Goal: Complete application form: Fill out and submit a form for a specific purpose

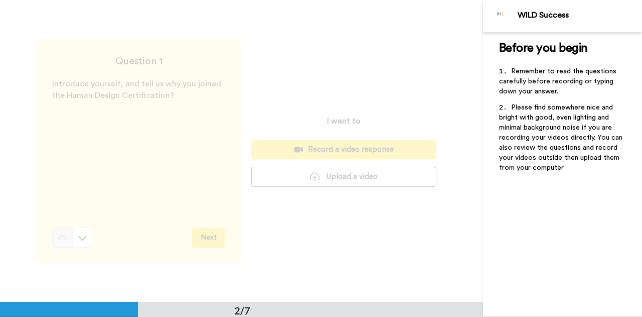
scroll to position [301, 0]
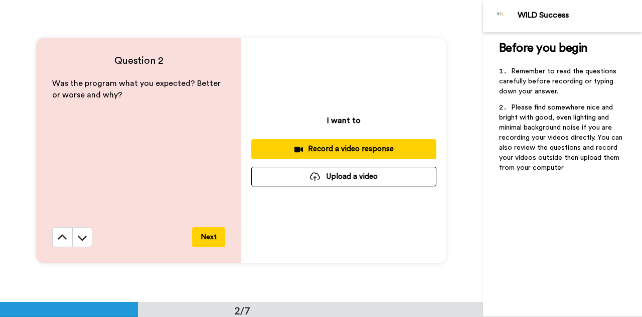
click at [335, 148] on div "Record a video response" at bounding box center [343, 148] width 169 height 11
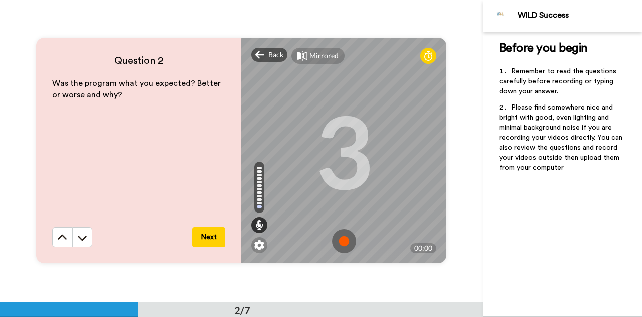
click at [338, 241] on img at bounding box center [344, 241] width 24 height 24
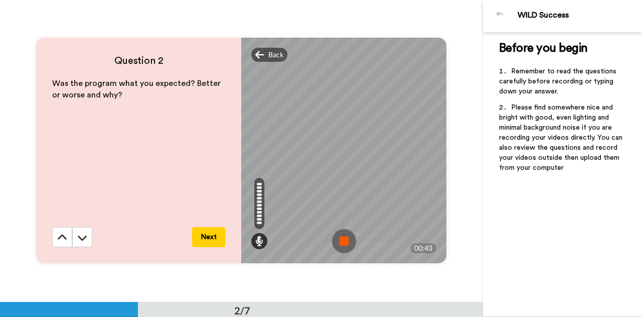
click at [347, 242] on img at bounding box center [344, 241] width 24 height 24
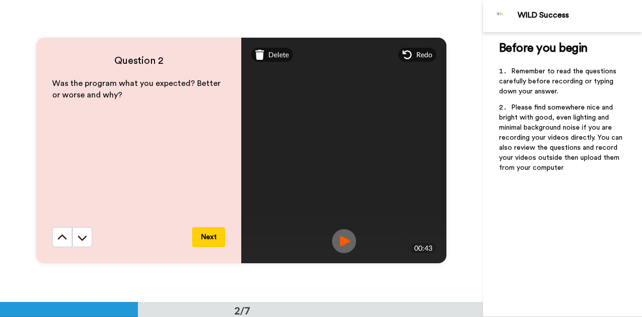
click at [205, 237] on button "Next" at bounding box center [208, 237] width 33 height 20
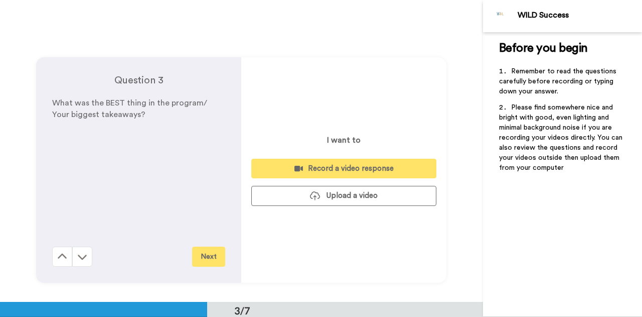
scroll to position [603, 0]
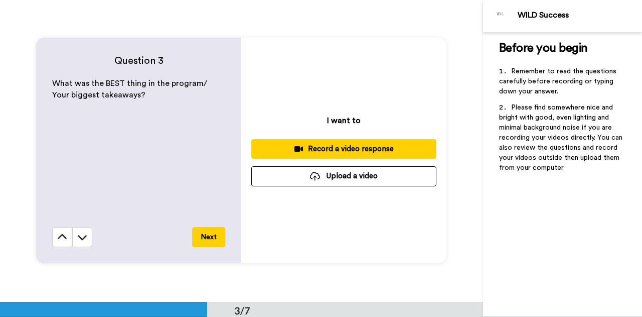
click at [346, 150] on div "Record a video response" at bounding box center [343, 148] width 169 height 11
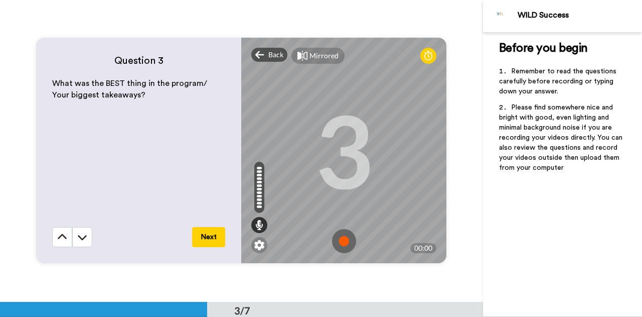
click at [343, 242] on img at bounding box center [344, 241] width 24 height 24
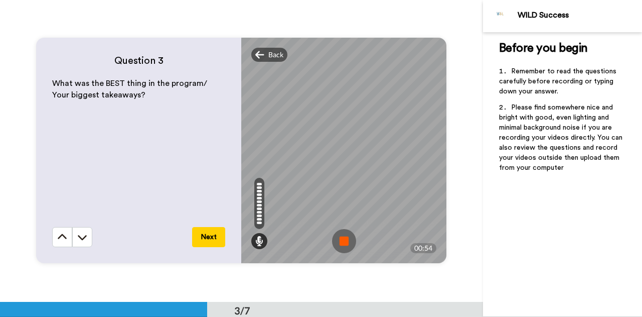
click at [342, 242] on img at bounding box center [344, 241] width 24 height 24
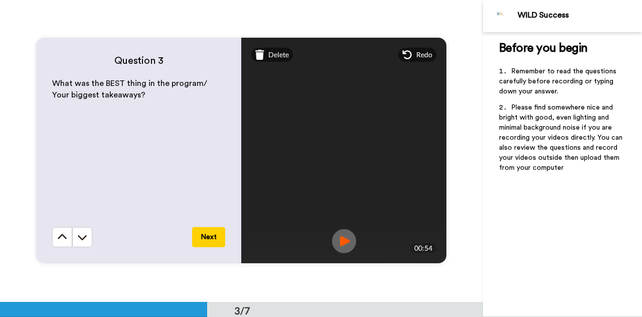
click at [210, 237] on button "Next" at bounding box center [208, 237] width 33 height 20
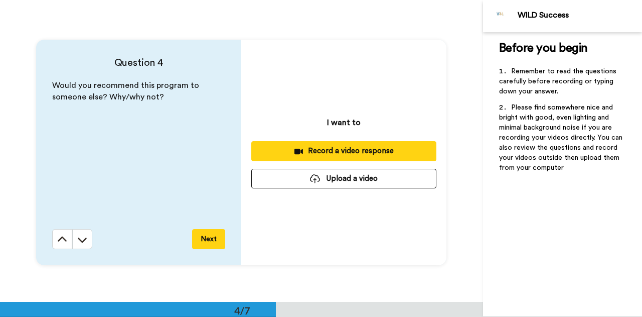
scroll to position [904, 0]
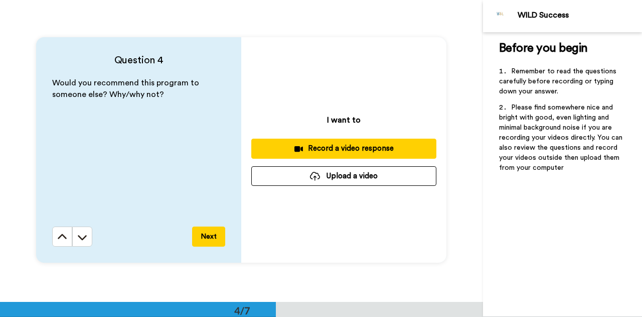
click at [357, 148] on div "Record a video response" at bounding box center [343, 148] width 169 height 11
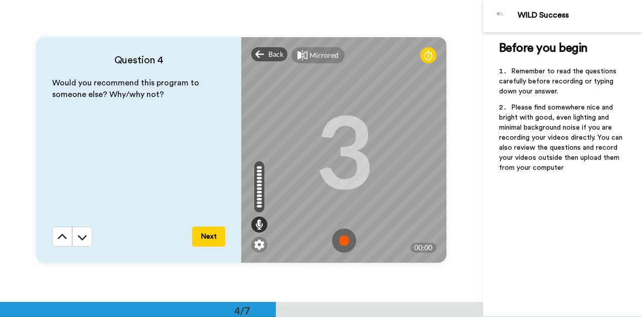
click at [341, 239] on img at bounding box center [344, 240] width 24 height 24
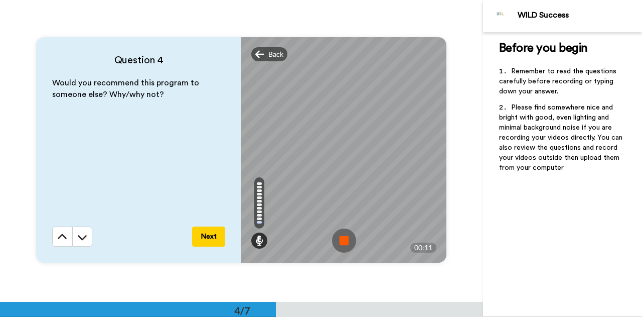
click at [341, 239] on img at bounding box center [344, 240] width 24 height 24
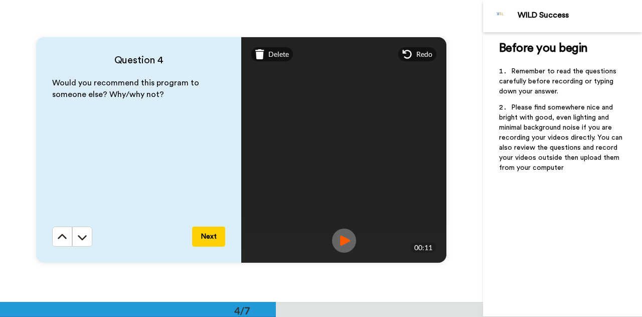
click at [208, 239] on button "Next" at bounding box center [208, 236] width 33 height 20
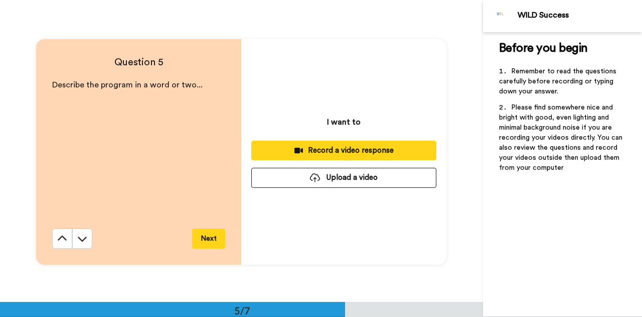
scroll to position [1206, 0]
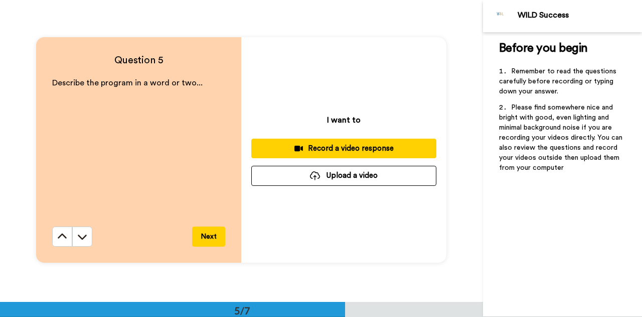
click at [345, 150] on div "Record a video response" at bounding box center [343, 148] width 169 height 11
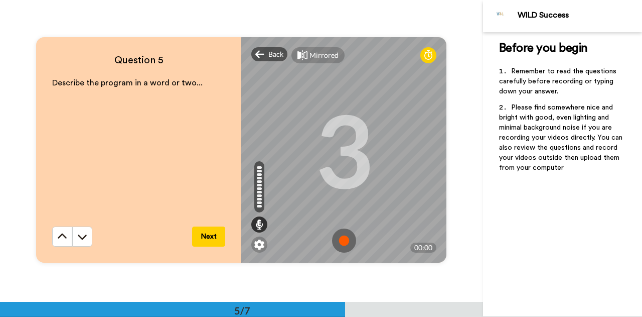
click at [341, 244] on img at bounding box center [344, 240] width 24 height 24
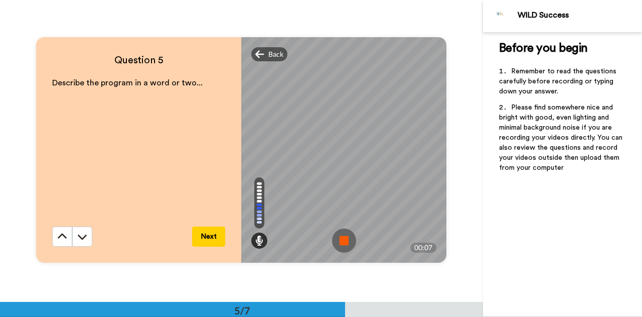
click at [341, 244] on img at bounding box center [344, 240] width 24 height 24
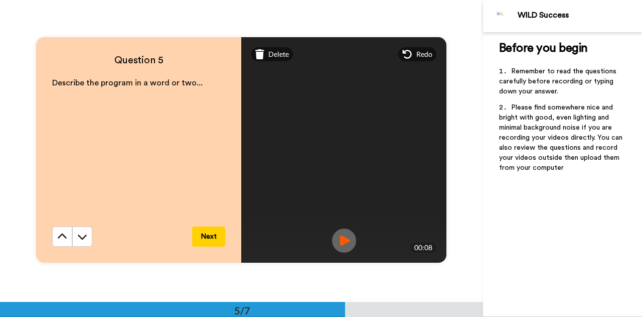
click at [207, 238] on button "Next" at bounding box center [208, 236] width 33 height 20
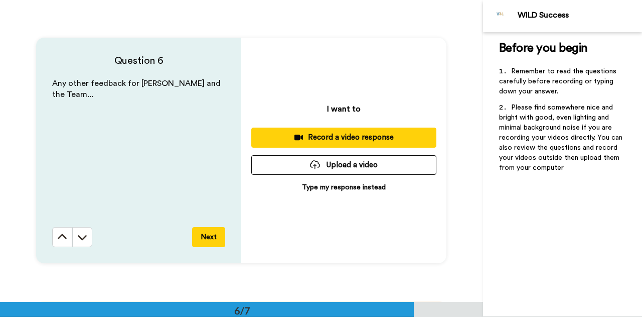
scroll to position [1507, 0]
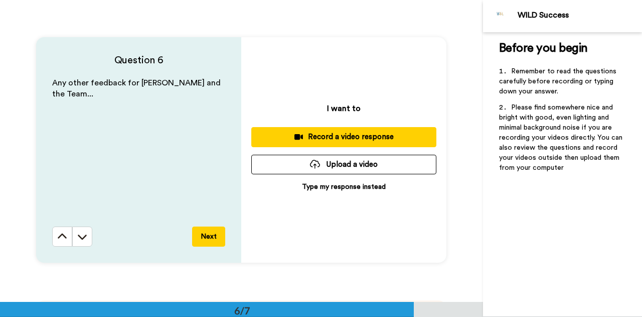
click at [208, 239] on button "Next" at bounding box center [208, 236] width 33 height 20
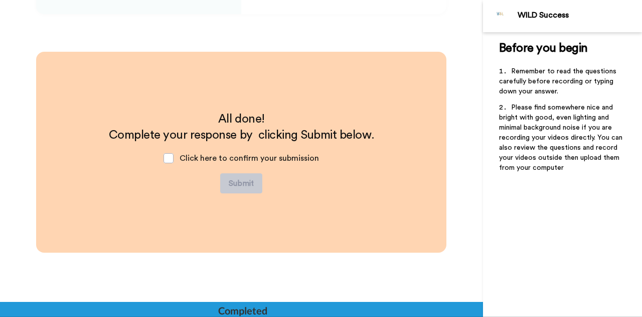
scroll to position [1758, 0]
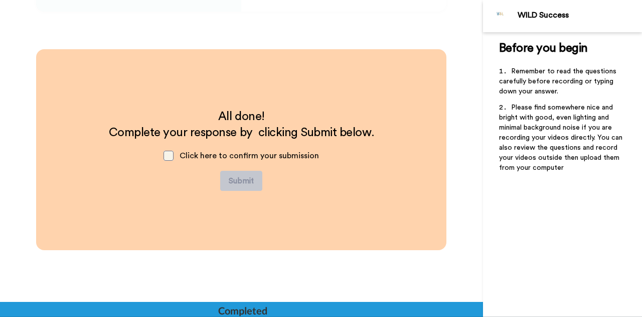
click at [166, 152] on span at bounding box center [169, 155] width 10 height 10
click at [243, 180] on button "Submit" at bounding box center [241, 181] width 42 height 20
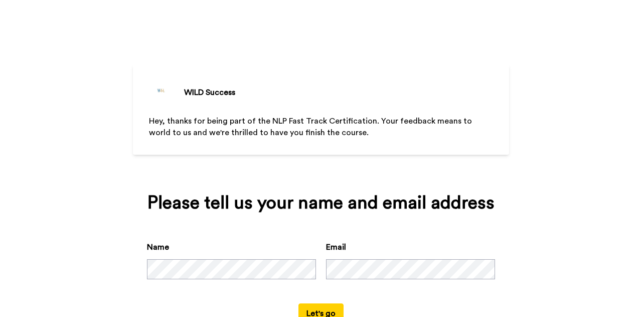
click at [320, 309] on button "Let's go" at bounding box center [320, 313] width 45 height 20
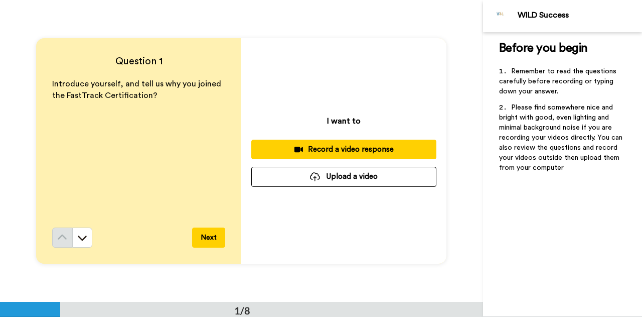
click at [320, 152] on div "Record a video response" at bounding box center [343, 149] width 169 height 11
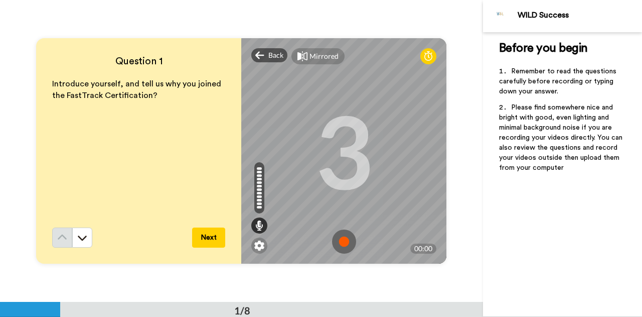
click at [320, 242] on img at bounding box center [344, 241] width 24 height 24
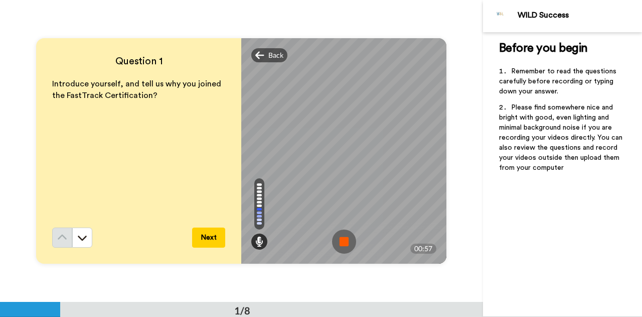
click at [320, 242] on img at bounding box center [344, 241] width 24 height 24
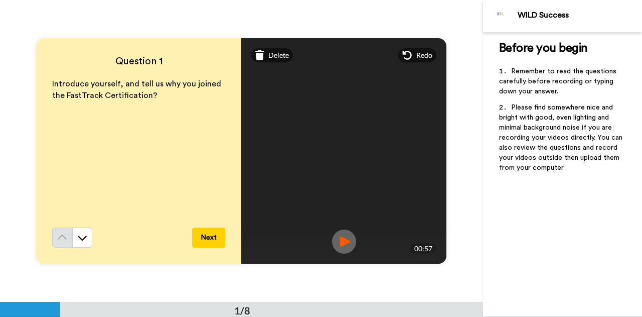
click at [204, 237] on button "Next" at bounding box center [208, 237] width 33 height 20
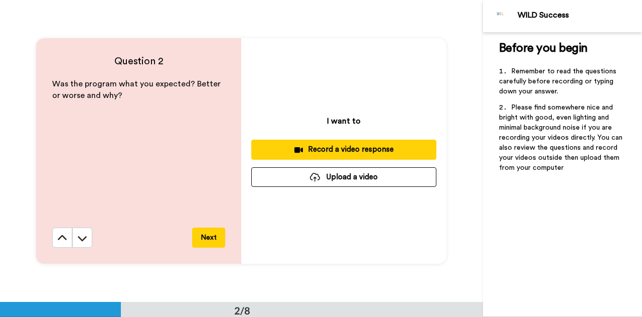
scroll to position [301, 0]
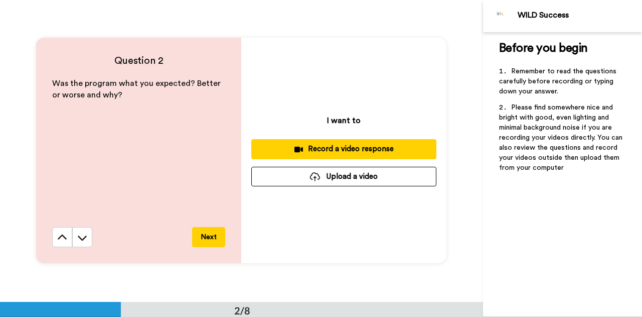
click at [205, 237] on button "Next" at bounding box center [208, 237] width 33 height 20
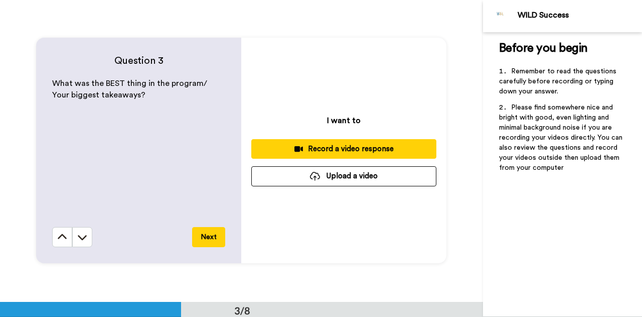
scroll to position [603, 0]
click at [205, 238] on button "Next" at bounding box center [208, 237] width 33 height 20
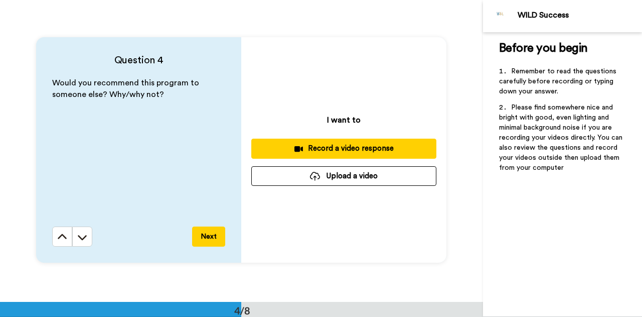
click at [205, 241] on button "Next" at bounding box center [208, 236] width 33 height 20
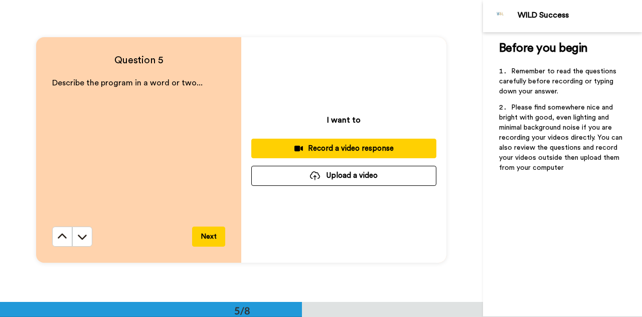
click at [204, 242] on button "Next" at bounding box center [208, 236] width 33 height 20
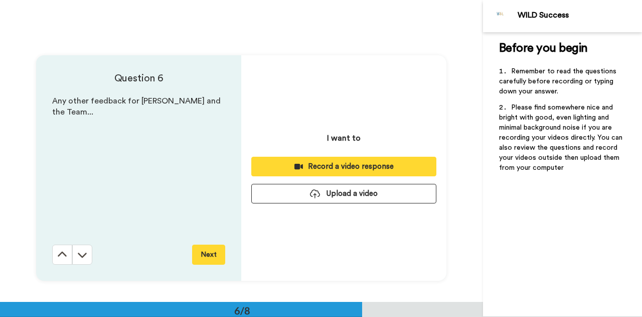
scroll to position [1507, 0]
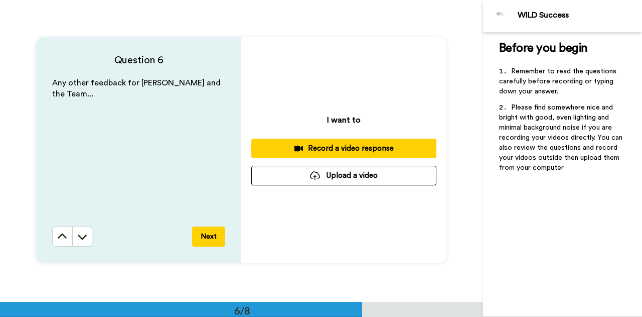
click at [204, 239] on button "Next" at bounding box center [208, 236] width 33 height 20
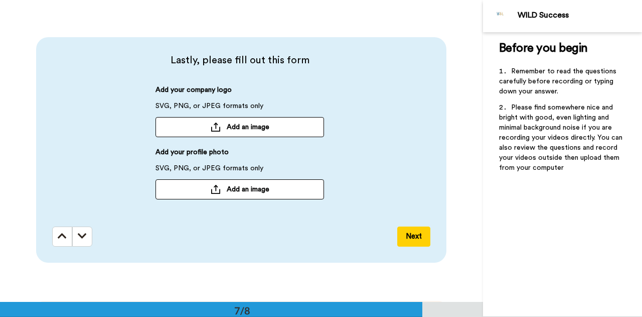
scroll to position [1809, 0]
click at [320, 238] on button "Next" at bounding box center [413, 236] width 33 height 20
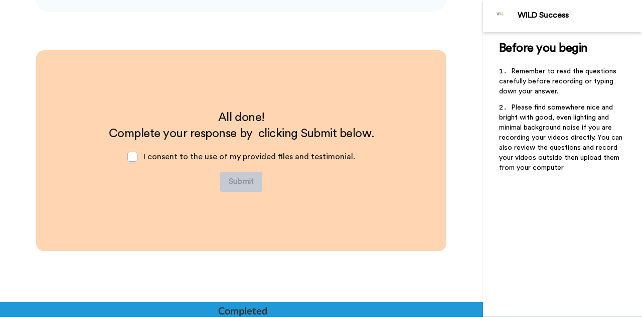
scroll to position [2060, 0]
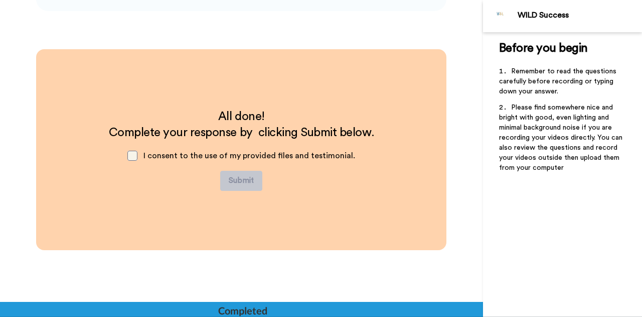
click at [134, 154] on span at bounding box center [132, 155] width 10 height 10
click at [241, 184] on button "Submit" at bounding box center [241, 181] width 42 height 20
